Goal: Task Accomplishment & Management: Complete application form

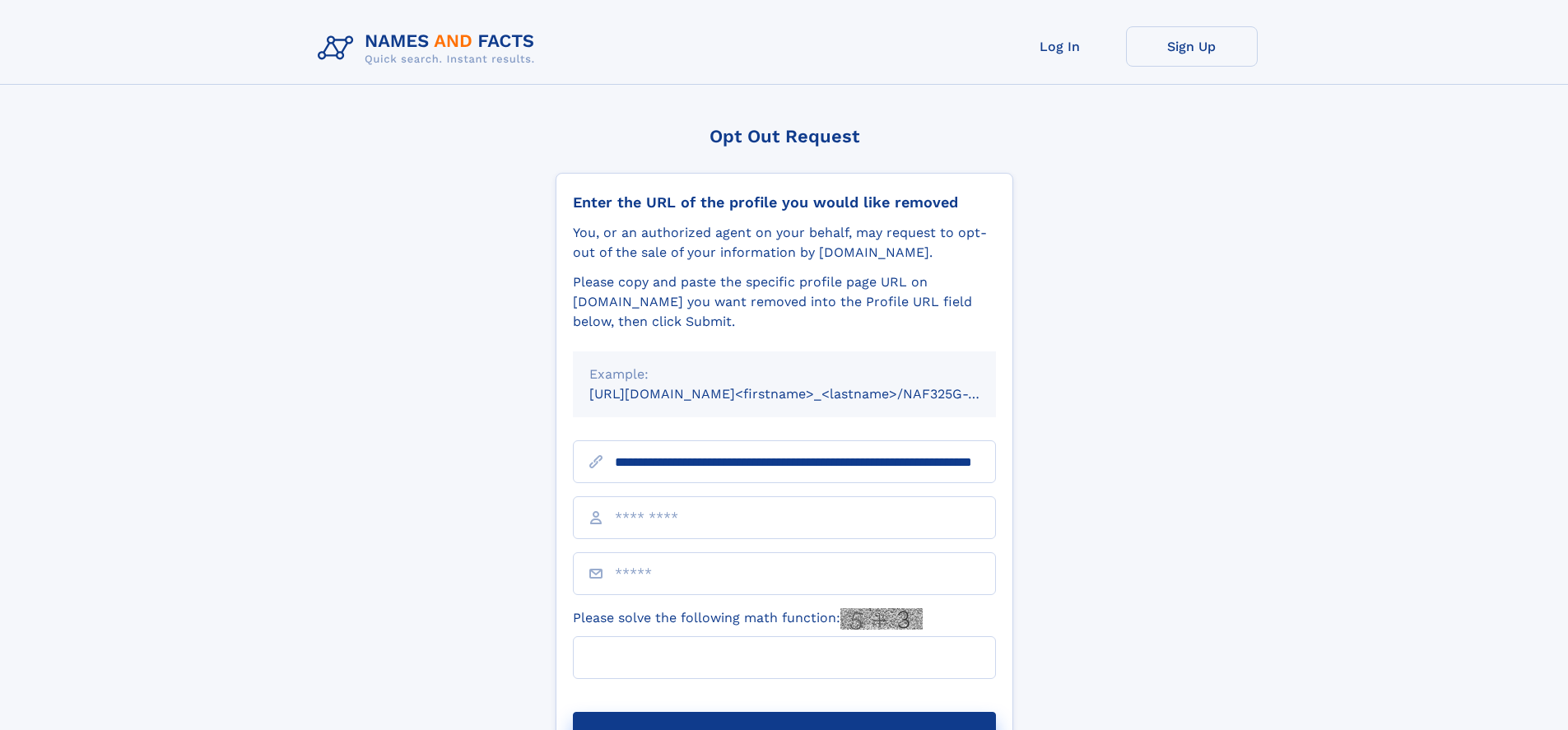
scroll to position [0, 152]
type input "**********"
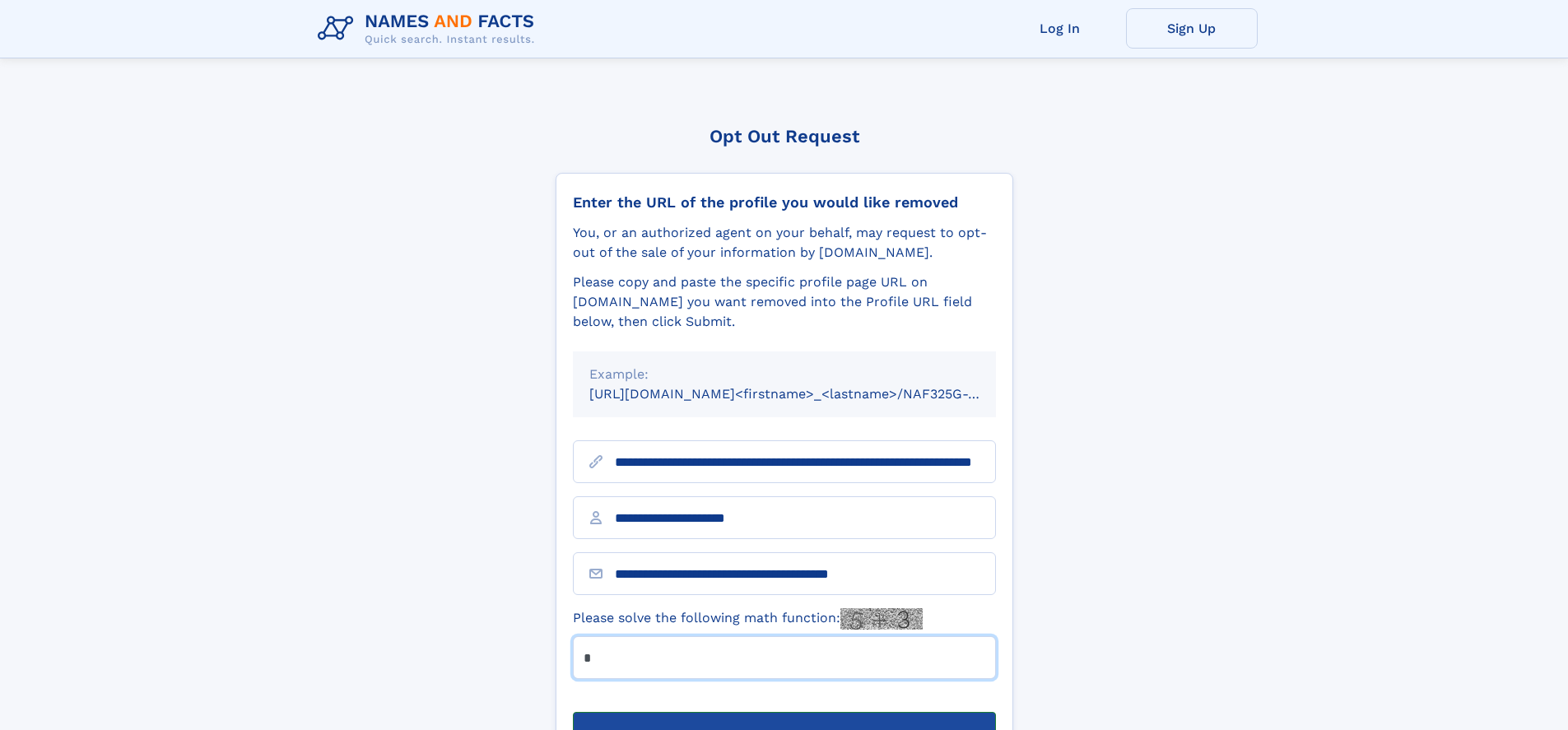
type input "*"
click at [784, 711] on button "Submit Opt Out Request" at bounding box center [784, 737] width 423 height 53
